Goal: Check status: Check status

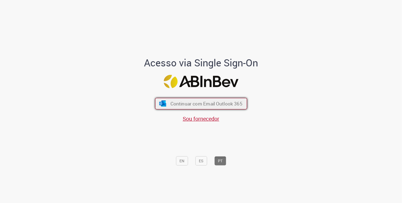
click at [171, 105] on span "Continuar com Email Outlook 365" at bounding box center [206, 103] width 72 height 6
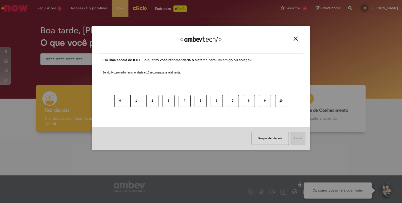
click at [294, 40] on img "Close" at bounding box center [296, 39] width 4 height 4
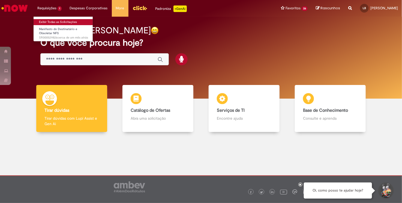
click at [60, 19] on link "Exibir Todas as Solicitações" at bounding box center [64, 22] width 60 height 6
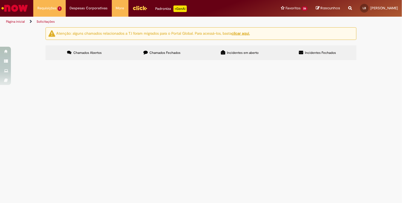
click at [177, 47] on label "Chamados Fechados" at bounding box center [162, 52] width 78 height 15
click at [172, 53] on span "Chamados Fechados" at bounding box center [165, 52] width 31 height 4
click at [0, 0] on input "Pesquisar" at bounding box center [0, 0] width 0 height 0
paste input "*********"
type input "*********"
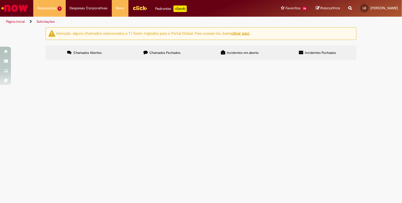
click at [0, 0] on button "Pesquisar" at bounding box center [0, 0] width 0 height 0
click at [0, 0] on span "Bom dia ! Solicito ajuda com a criação desse CNPJ: 62.651.468/0001-01 como clie…" at bounding box center [0, 0] width 0 height 0
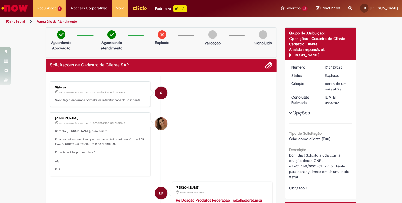
scroll to position [82, 0]
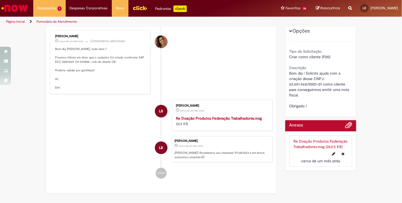
click at [64, 62] on p "Bom dia [PERSON_NAME], tudo bem ? Ficamos felizes em dizer que o cadastro foi c…" at bounding box center [100, 68] width 91 height 43
click at [82, 59] on p "Bom dia [PERSON_NAME], tudo bem ? Ficamos felizes em dizer que o cadastro foi c…" at bounding box center [100, 68] width 91 height 43
click at [83, 58] on p "Bom dia [PERSON_NAME], tudo bem ? Ficamos felizes em dizer que o cadastro foi c…" at bounding box center [100, 68] width 91 height 43
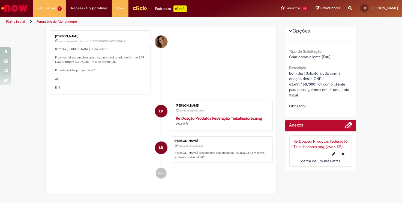
click at [84, 61] on p "Bom dia [PERSON_NAME], tudo bem ? Ficamos felizes em dizer que o cadastro foi c…" at bounding box center [100, 68] width 91 height 43
copy p "293882"
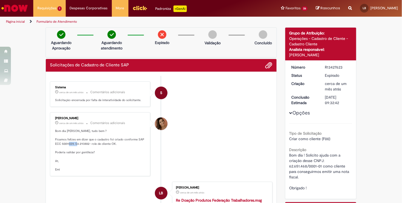
copy p "293882"
